Goal: Transaction & Acquisition: Purchase product/service

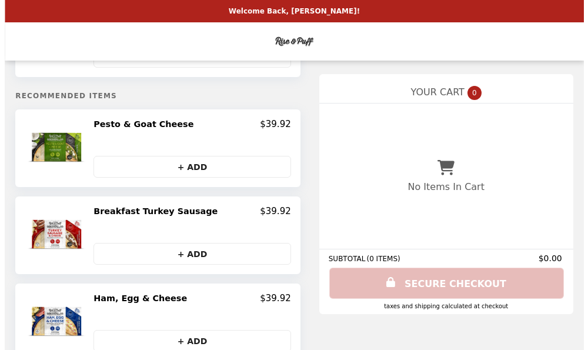
scroll to position [118, 0]
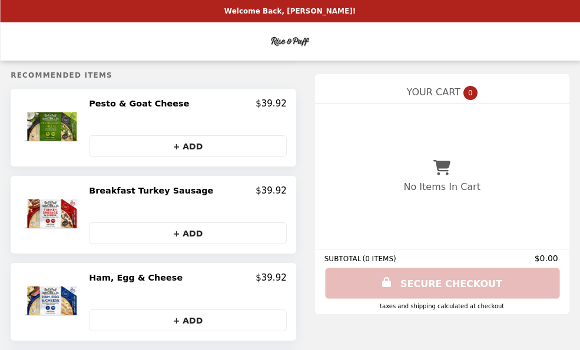
click at [128, 105] on h2 "Pesto & Goat Cheese" at bounding box center [141, 103] width 105 height 11
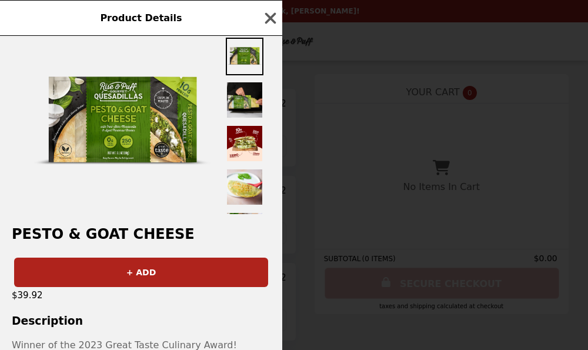
scroll to position [0, 0]
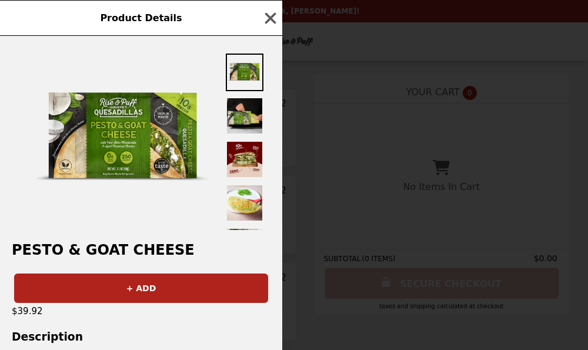
click at [247, 158] on img at bounding box center [245, 160] width 38 height 38
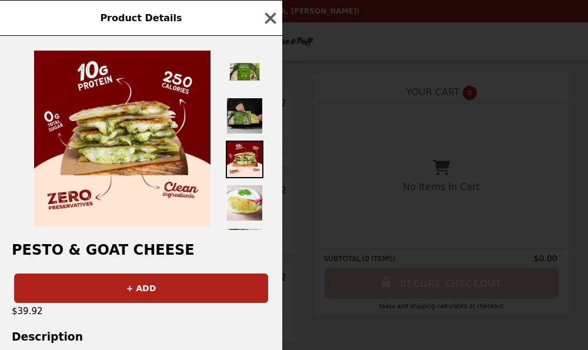
click at [247, 121] on img at bounding box center [245, 116] width 38 height 38
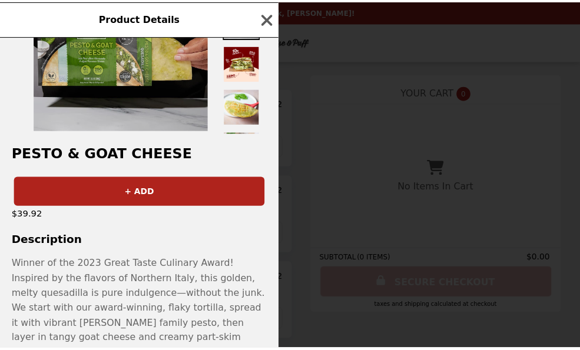
scroll to position [118, 0]
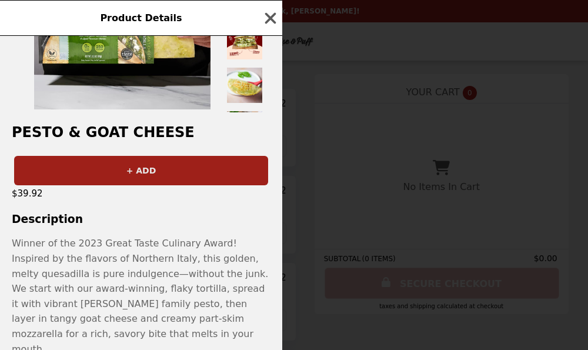
click at [138, 171] on button "+ ADD" at bounding box center [141, 170] width 254 height 29
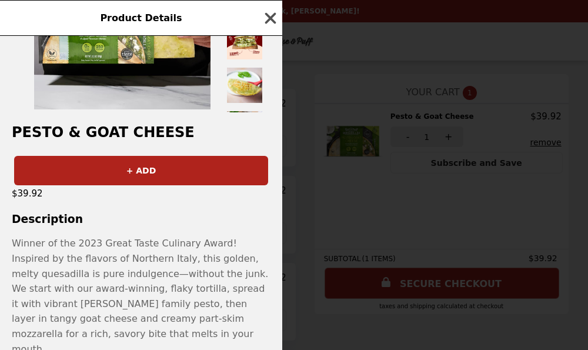
click at [271, 17] on icon "button" at bounding box center [270, 17] width 11 height 11
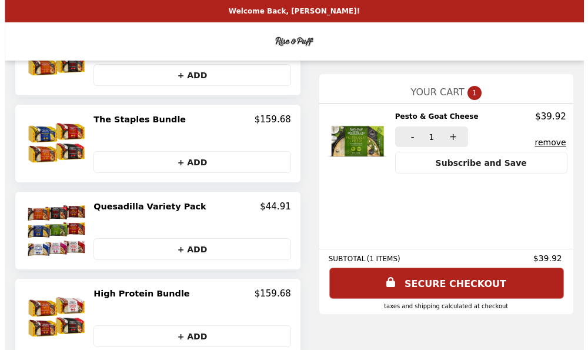
scroll to position [471, 0]
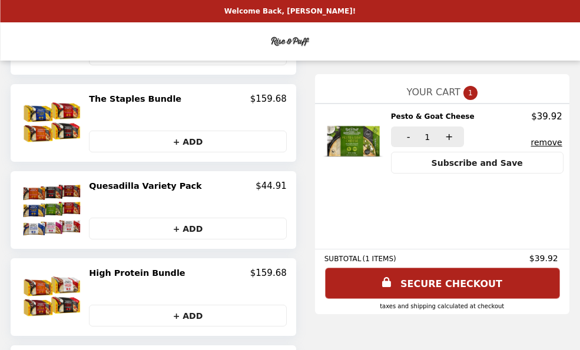
click at [132, 273] on h2 "High Protein Bundle" at bounding box center [139, 273] width 101 height 11
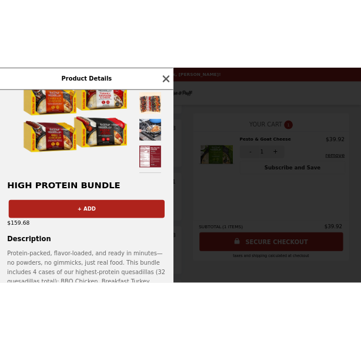
scroll to position [17, 0]
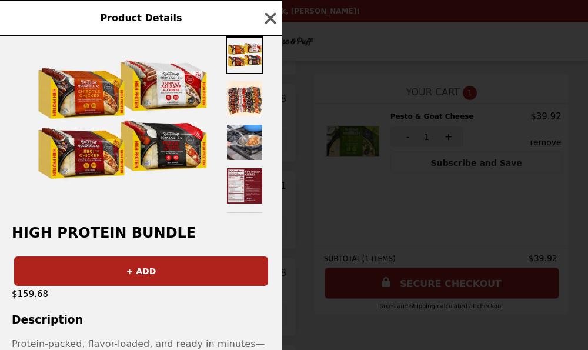
click at [232, 182] on img at bounding box center [245, 186] width 38 height 38
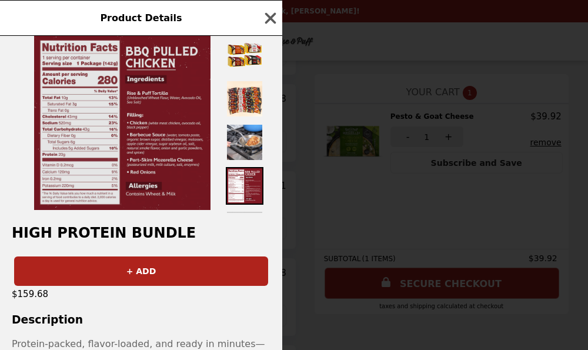
click at [153, 157] on img at bounding box center [122, 122] width 177 height 177
click at [56, 145] on img at bounding box center [122, 122] width 177 height 177
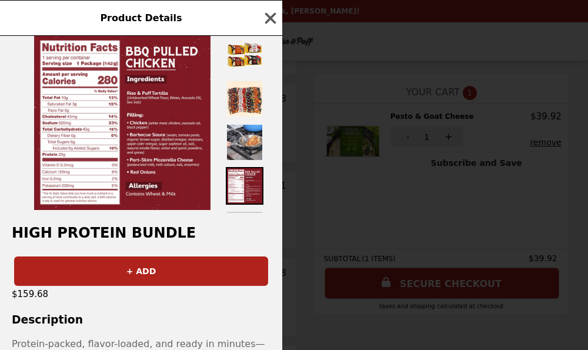
drag, startPoint x: 90, startPoint y: 162, endPoint x: 21, endPoint y: 151, distance: 70.4
click at [21, 151] on div at bounding box center [122, 122] width 207 height 177
click at [247, 99] on img at bounding box center [245, 99] width 38 height 38
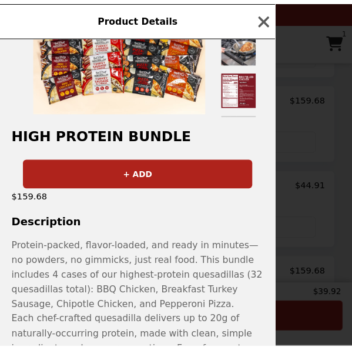
scroll to position [135, 0]
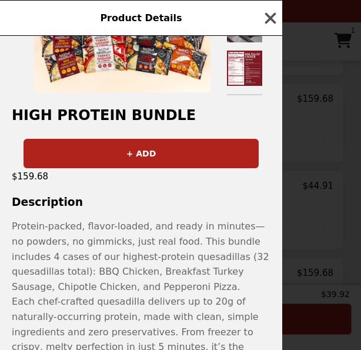
click at [271, 16] on icon "button" at bounding box center [271, 18] width 18 height 18
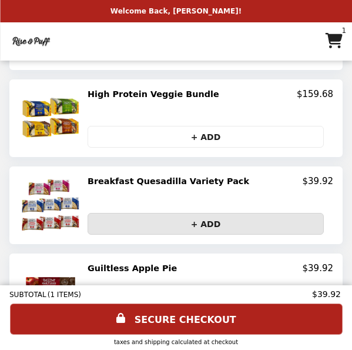
scroll to position [796, 0]
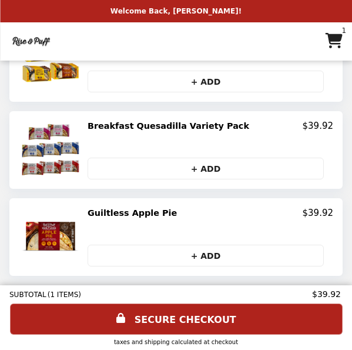
click at [52, 144] on img at bounding box center [52, 150] width 62 height 59
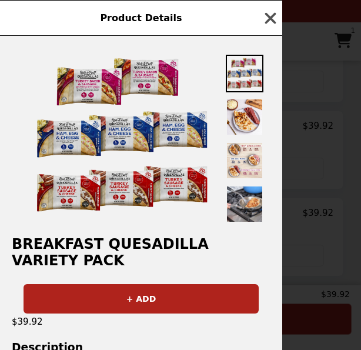
click at [269, 20] on icon "button" at bounding box center [270, 17] width 11 height 11
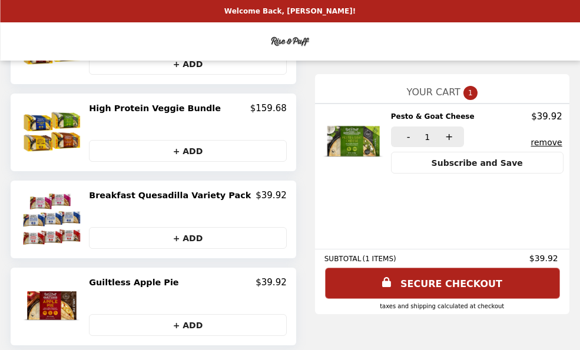
scroll to position [731, 0]
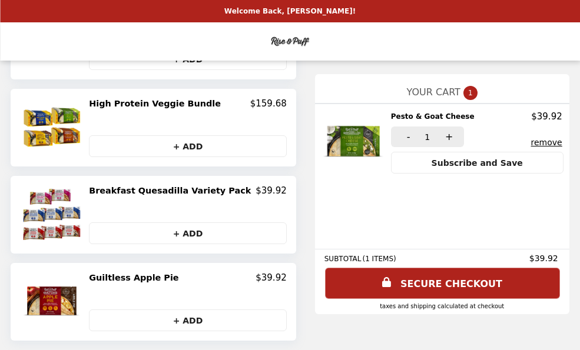
click at [286, 44] on img "Main" at bounding box center [289, 41] width 43 height 24
